Goal: Navigation & Orientation: Find specific page/section

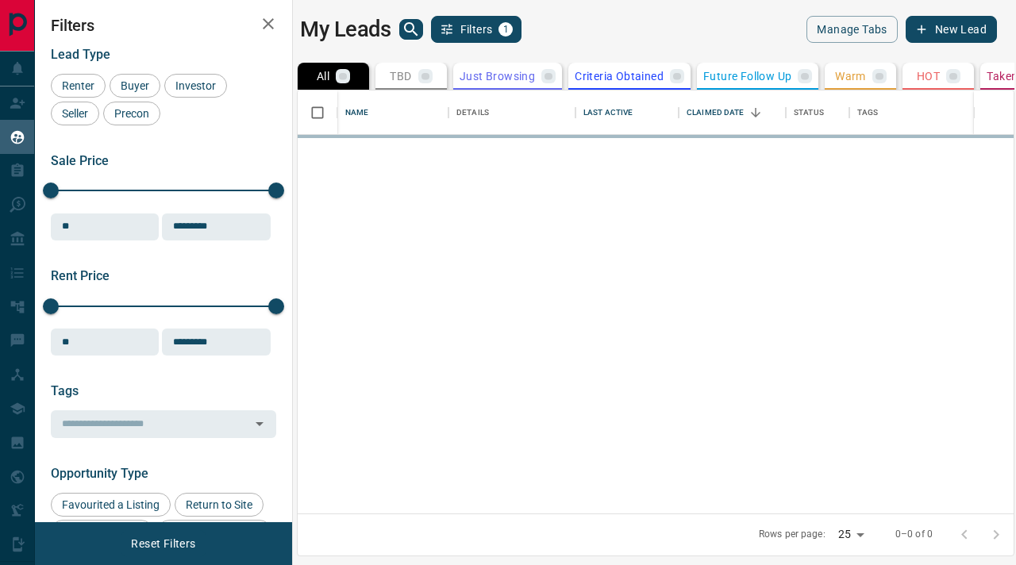
scroll to position [423, 716]
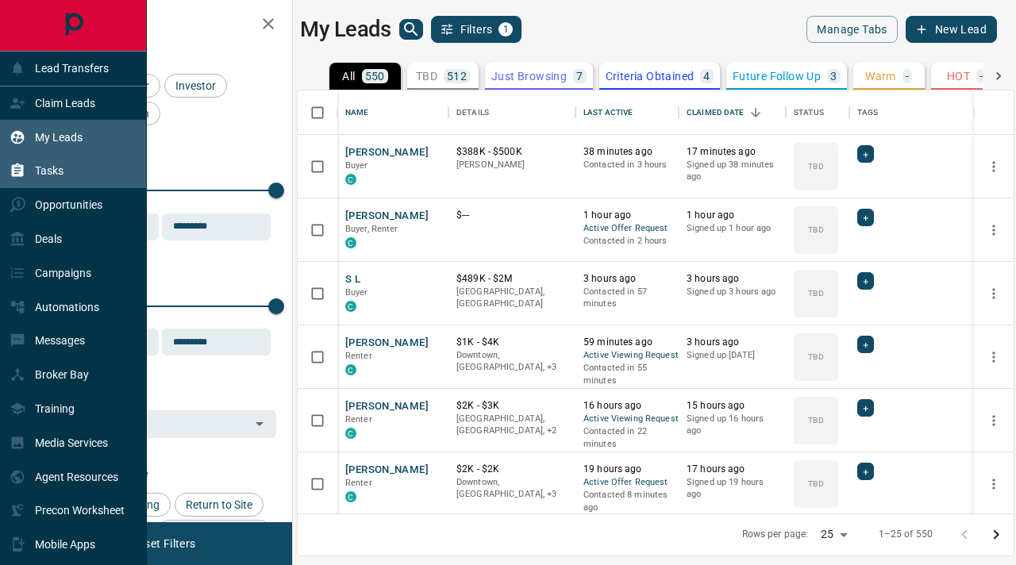
click at [28, 179] on div "Tasks" at bounding box center [37, 171] width 54 height 26
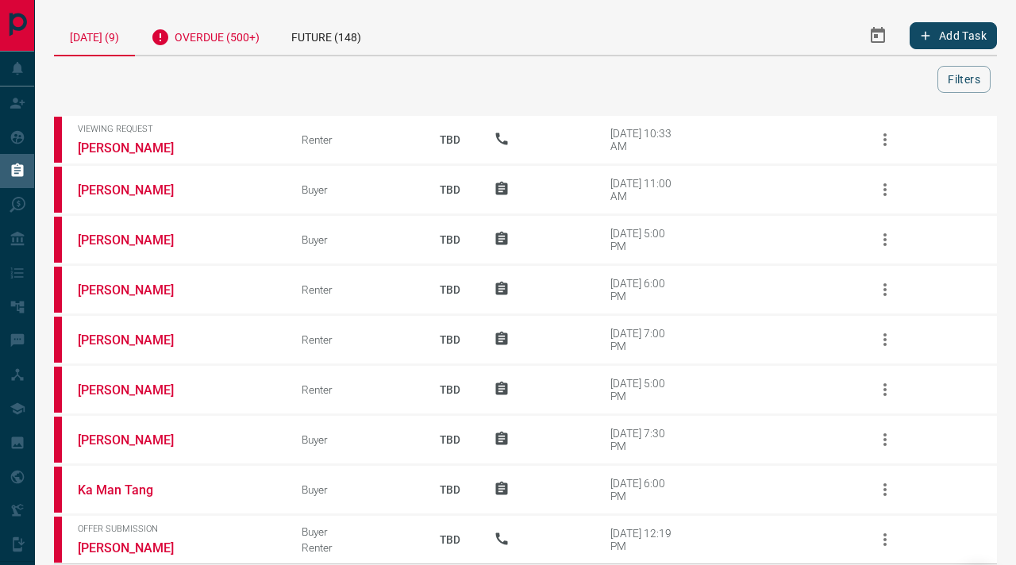
click at [247, 37] on div "Overdue (500+)" at bounding box center [205, 35] width 140 height 39
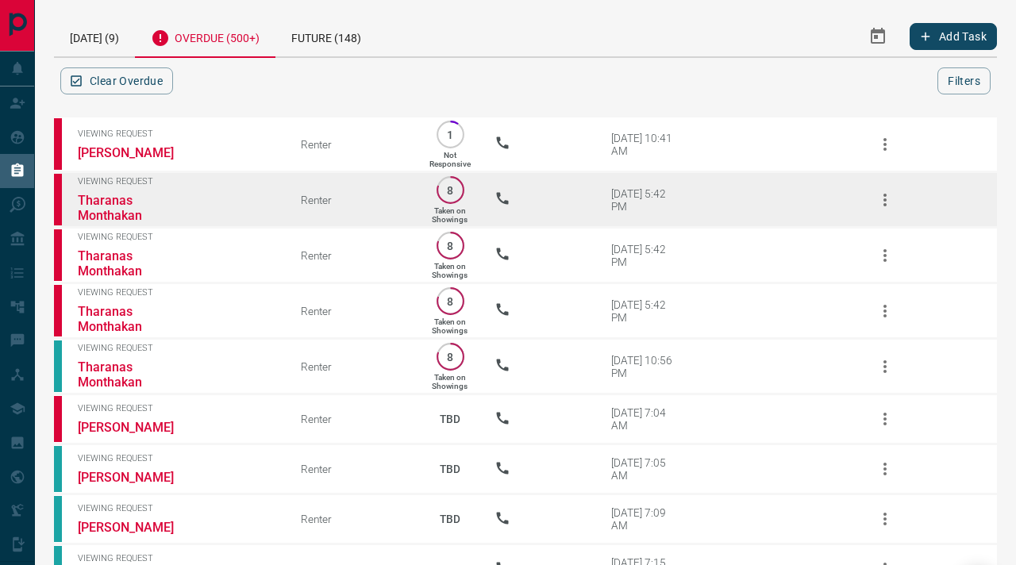
click at [887, 201] on icon "button" at bounding box center [884, 199] width 19 height 19
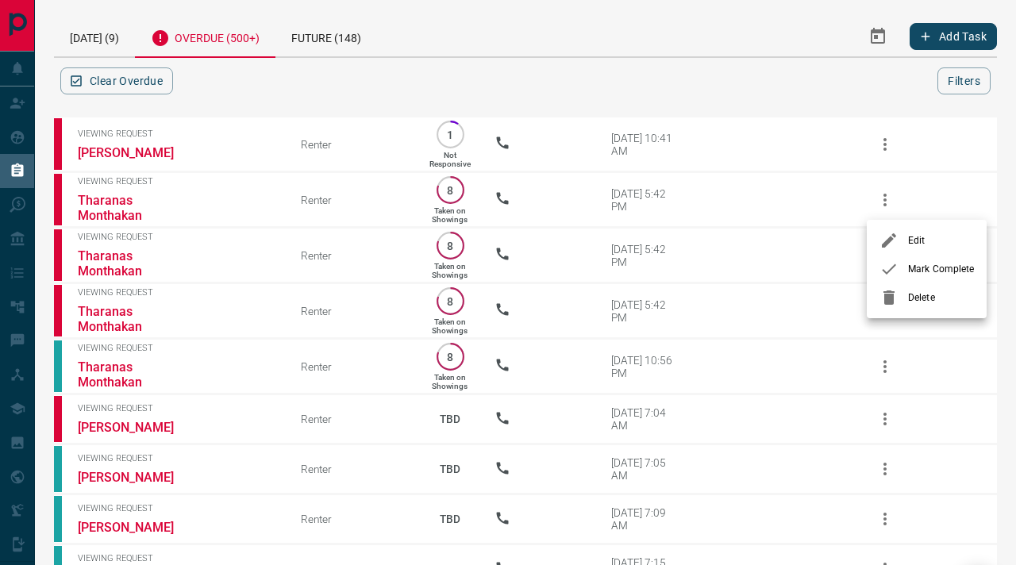
click at [94, 40] on div at bounding box center [508, 282] width 1016 height 565
click at [94, 40] on div "[DATE] (9)" at bounding box center [94, 36] width 81 height 40
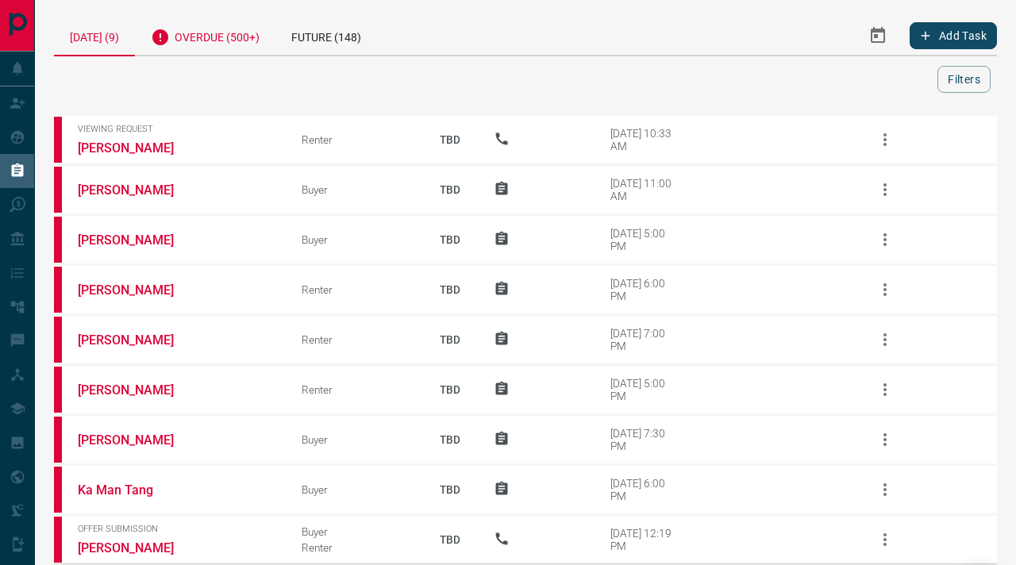
click at [233, 42] on div "Overdue (500+)" at bounding box center [205, 35] width 140 height 39
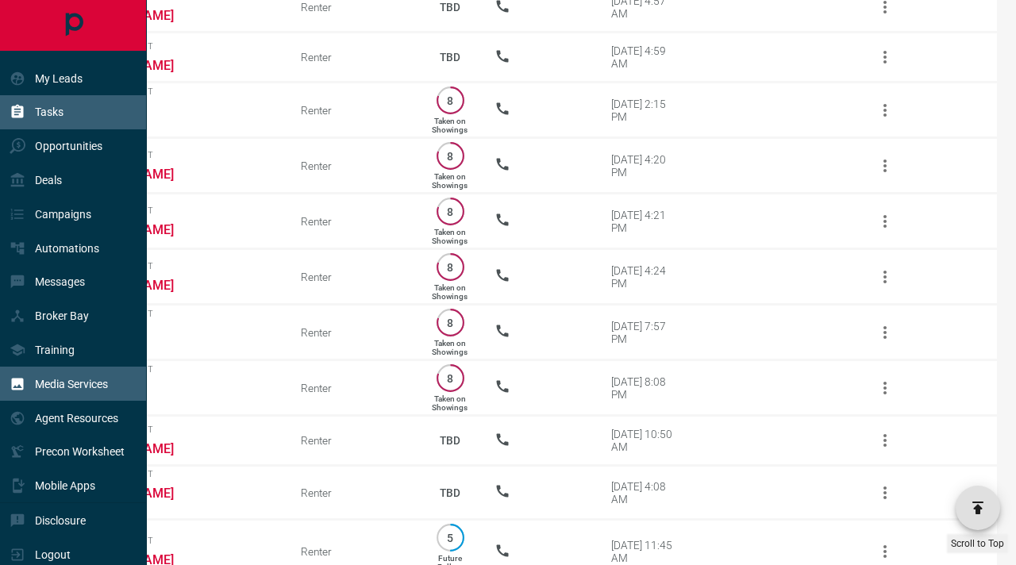
scroll to position [65, 0]
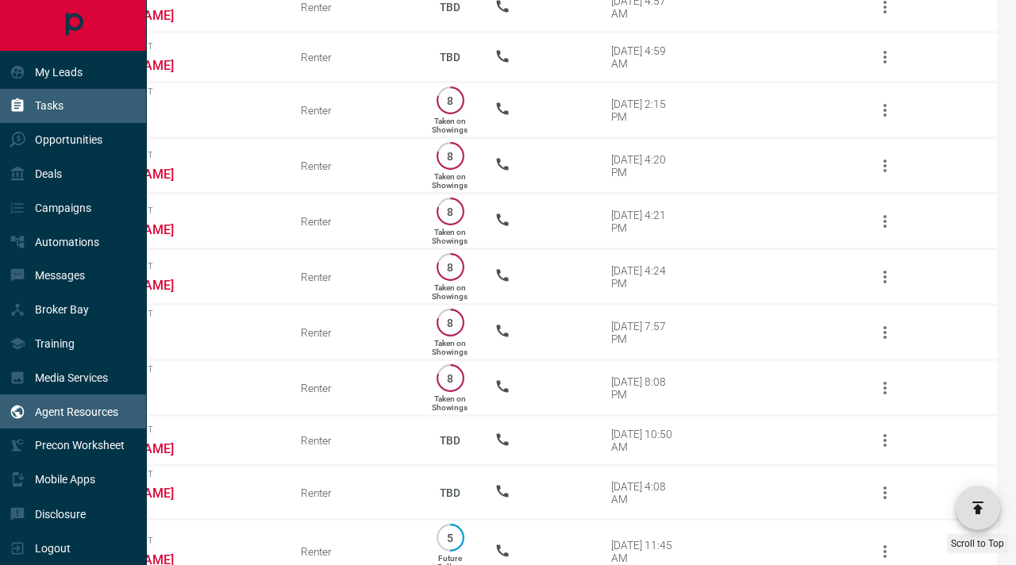
click at [95, 413] on p "Agent Resources" at bounding box center [76, 411] width 83 height 13
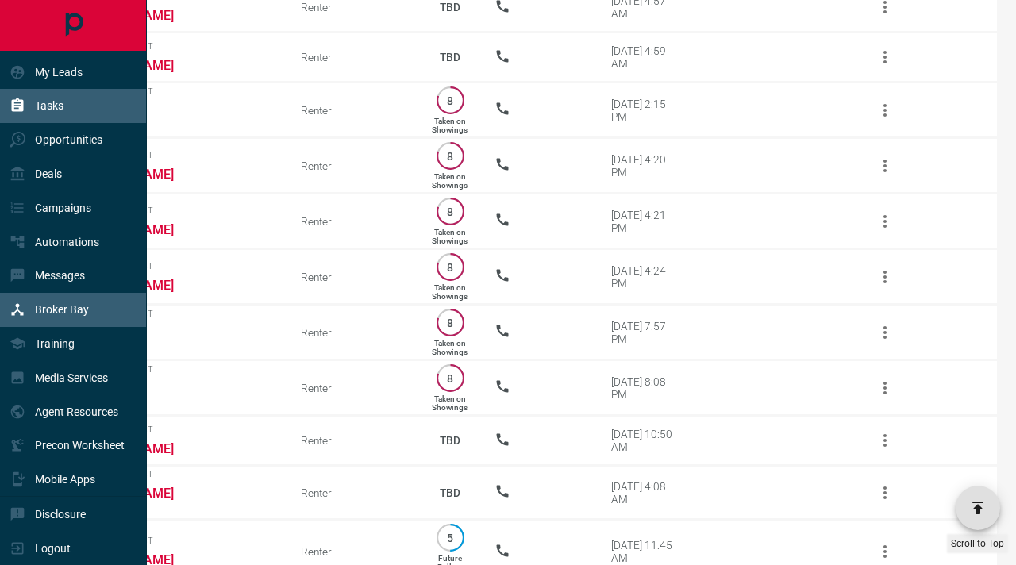
click at [96, 319] on div "Broker Bay" at bounding box center [73, 310] width 147 height 34
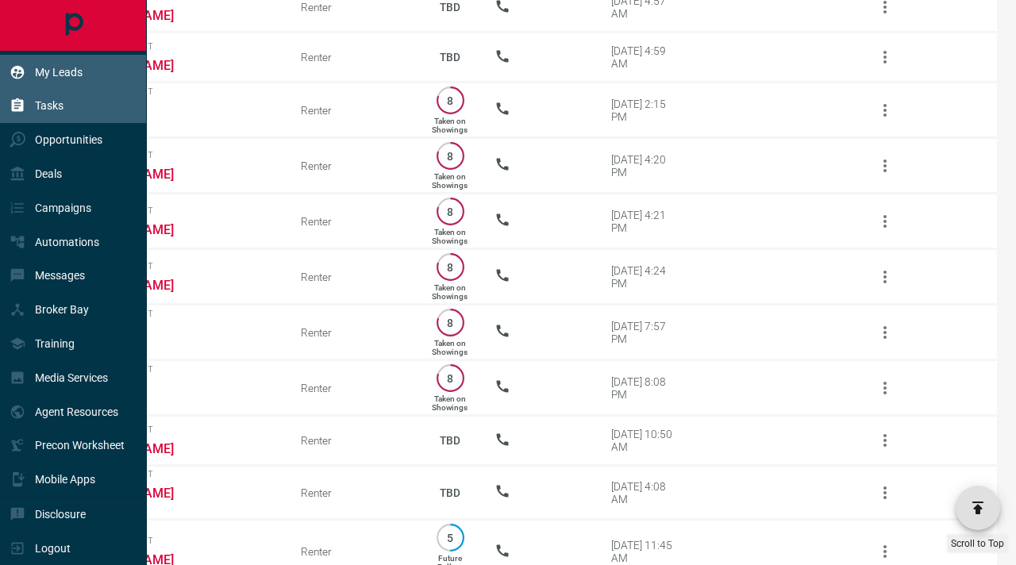
click at [84, 67] on div "My Leads" at bounding box center [73, 72] width 147 height 34
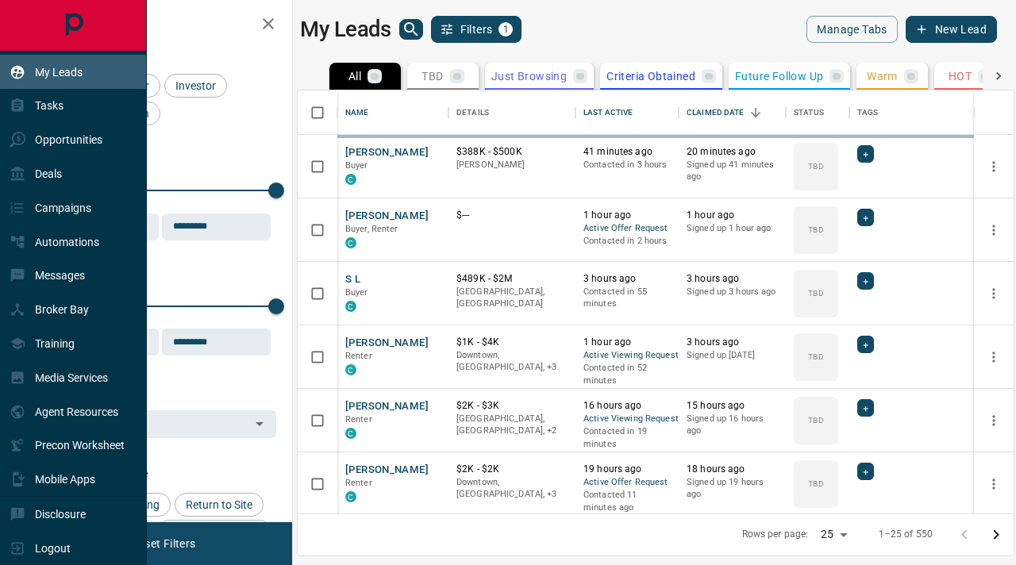
scroll to position [423, 716]
